Goal: Find specific page/section: Find specific page/section

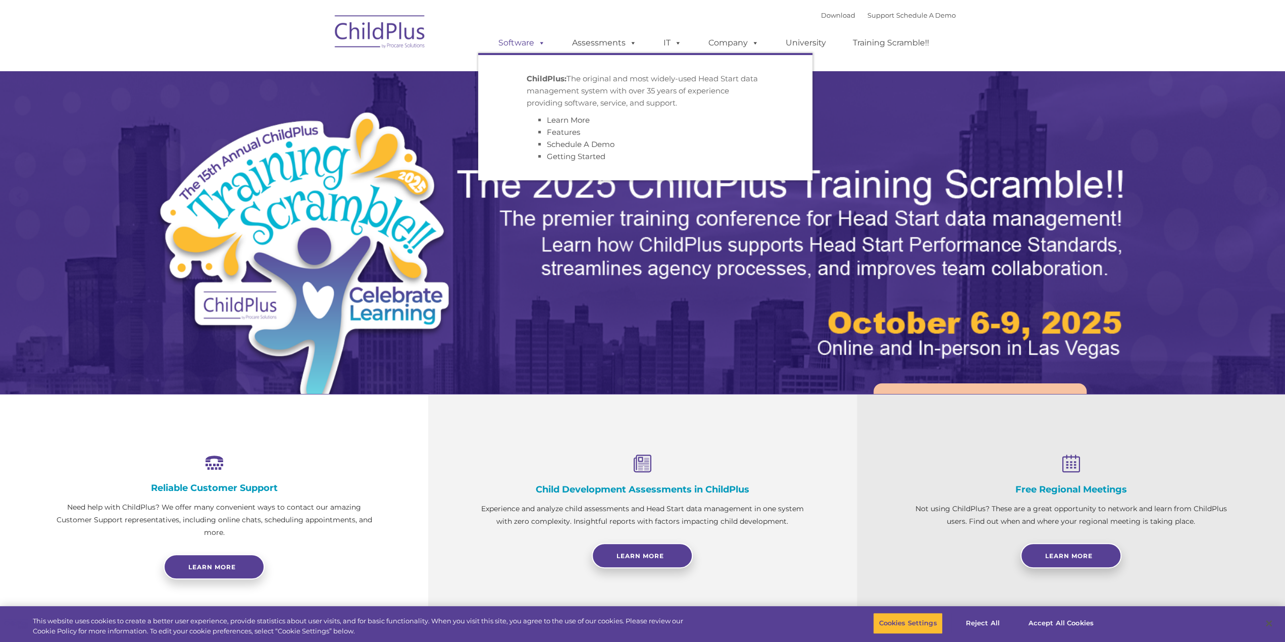
click at [504, 46] on link "Software" at bounding box center [521, 43] width 67 height 20
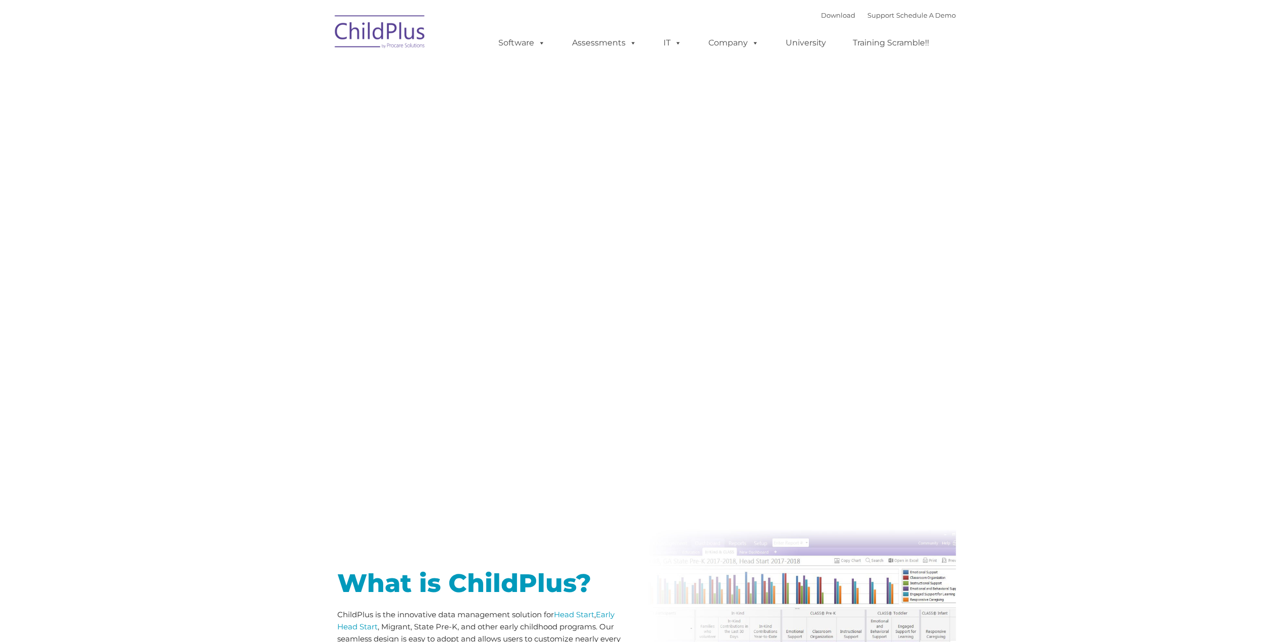
click at [512, 13] on div "Download Support | Schedule A Demo Search for: Search MENU MENU Software ChildP…" at bounding box center [717, 36] width 478 height 56
type input ""
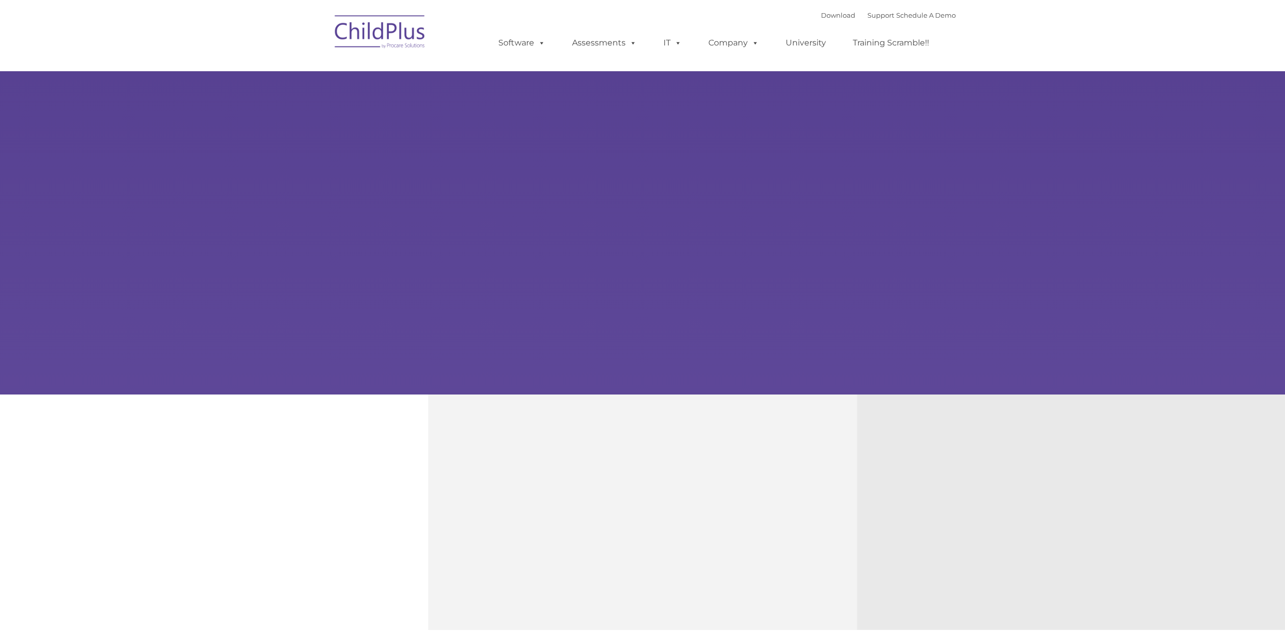
type input ""
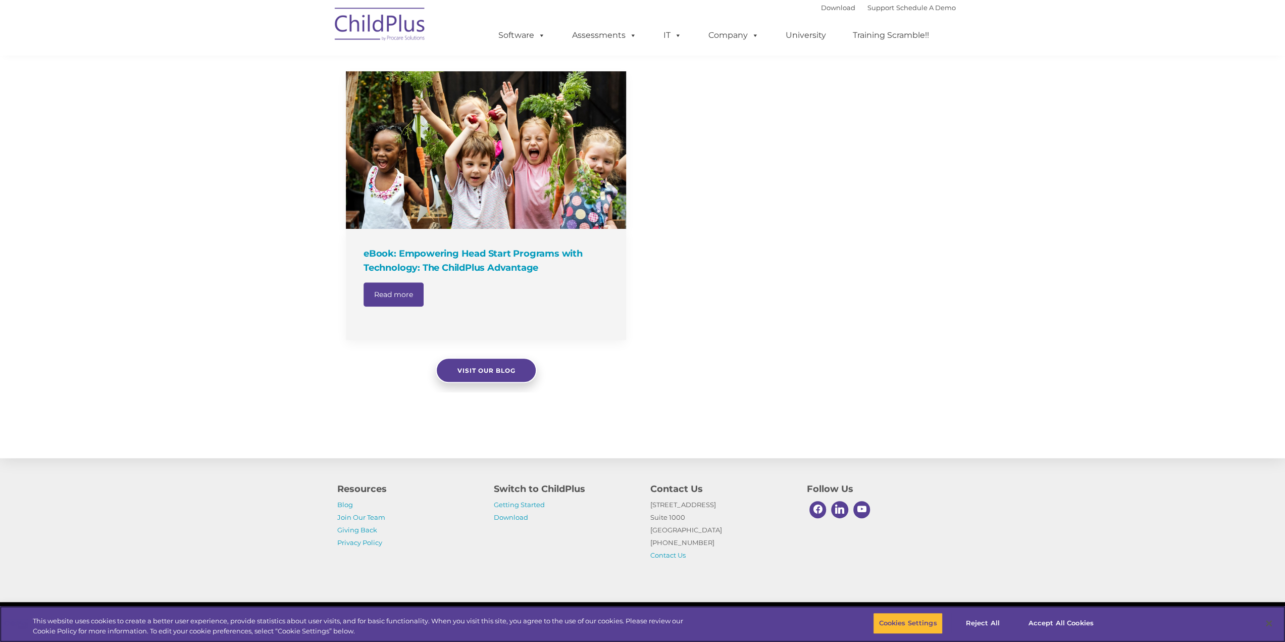
scroll to position [664, 0]
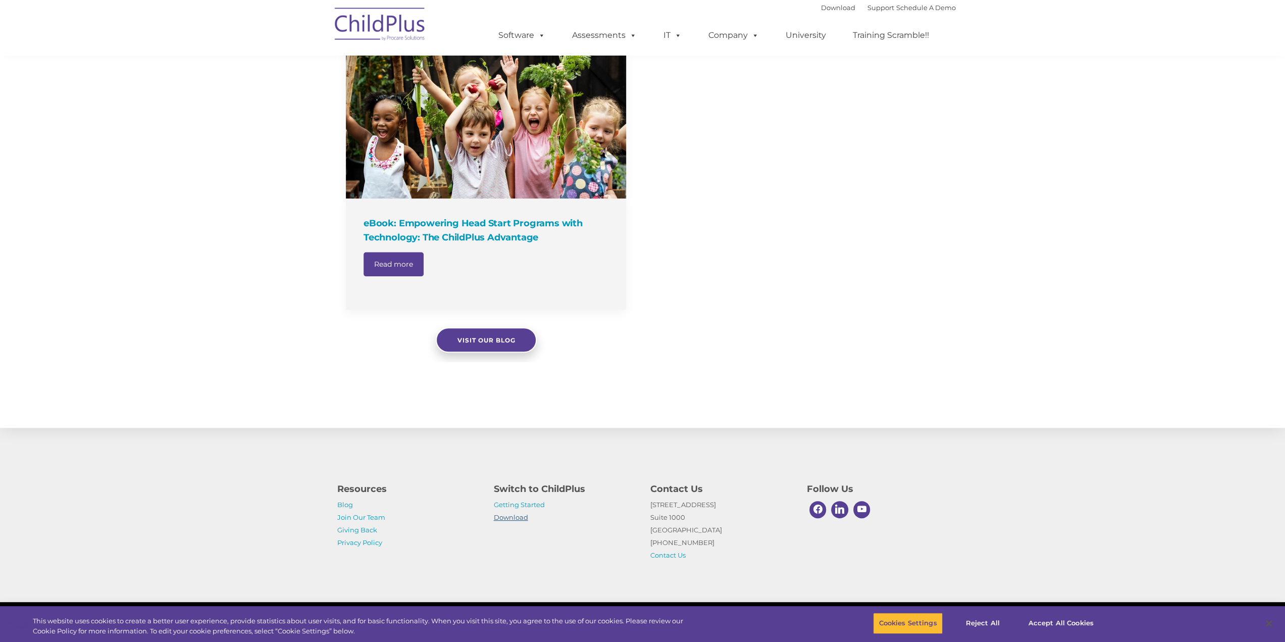
click at [523, 520] on link "Download" at bounding box center [511, 517] width 34 height 8
